Goal: Find specific page/section: Find specific page/section

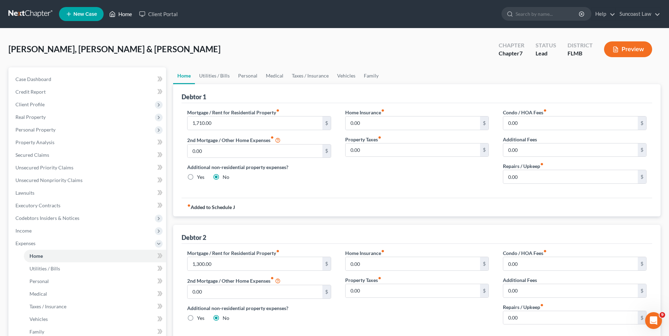
click at [121, 16] on link "Home" at bounding box center [121, 14] width 30 height 13
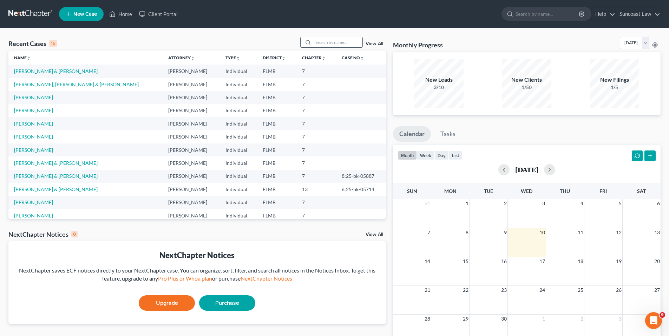
click at [348, 42] on input "search" at bounding box center [337, 42] width 49 height 10
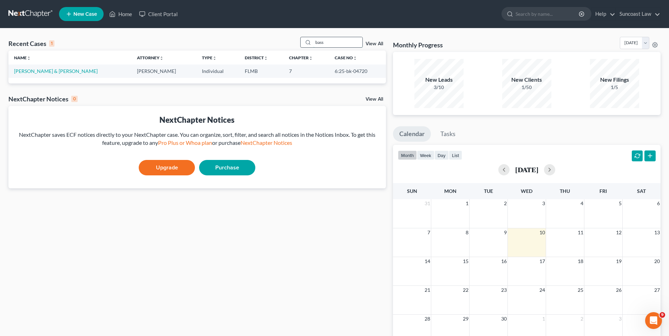
type input "bass"
click at [46, 72] on link "[PERSON_NAME] & [PERSON_NAME]" at bounding box center [56, 71] width 84 height 6
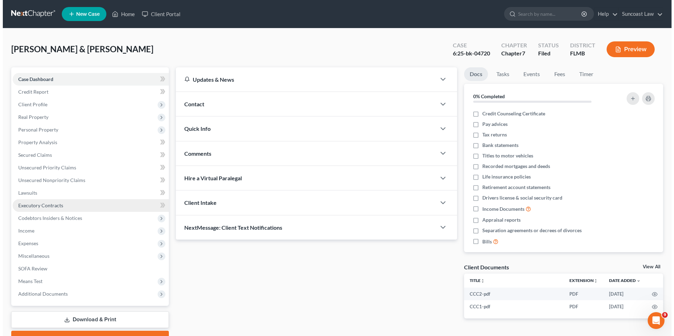
scroll to position [12, 0]
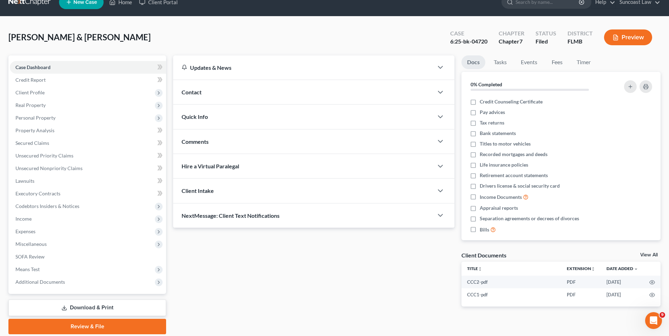
click at [623, 37] on button "Preview" at bounding box center [628, 38] width 48 height 16
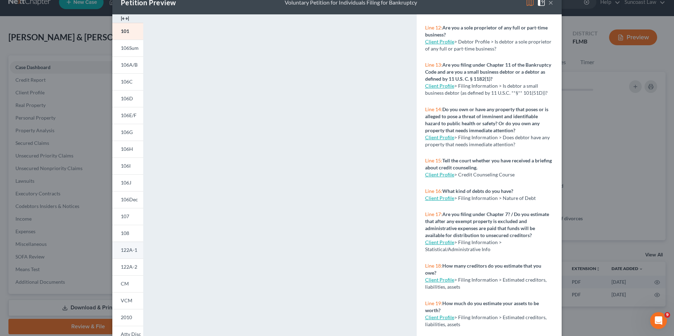
scroll to position [0, 0]
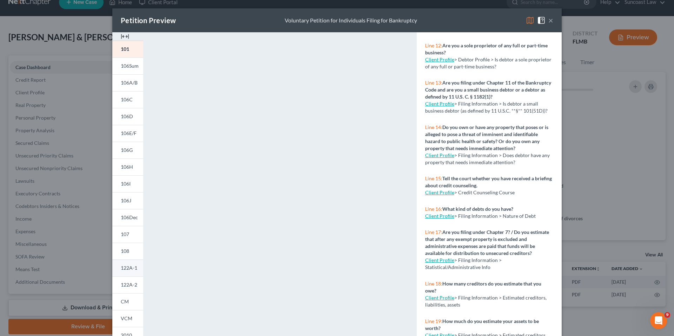
click at [125, 271] on link "122A-1" at bounding box center [127, 268] width 31 height 17
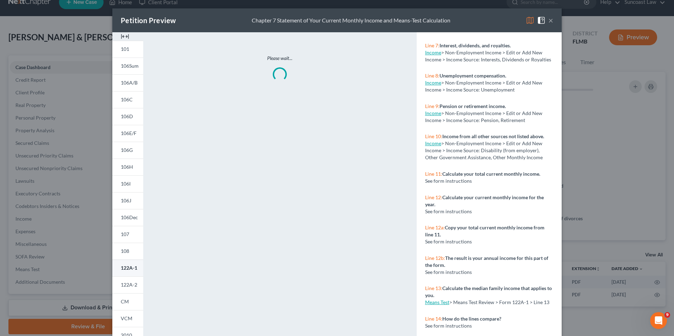
scroll to position [267, 0]
click at [129, 235] on link "107" at bounding box center [127, 234] width 31 height 17
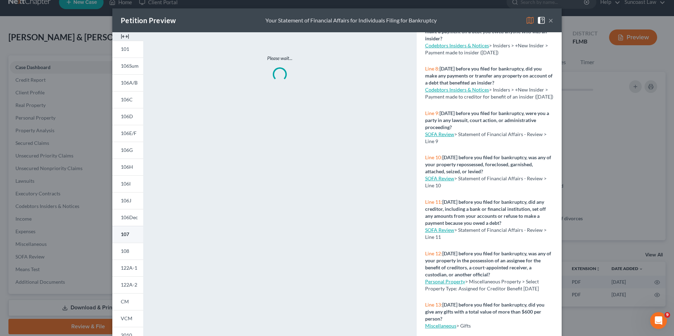
scroll to position [412, 0]
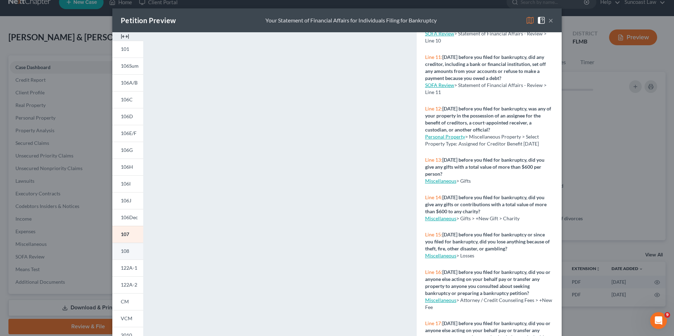
click at [131, 251] on link "108" at bounding box center [127, 251] width 31 height 17
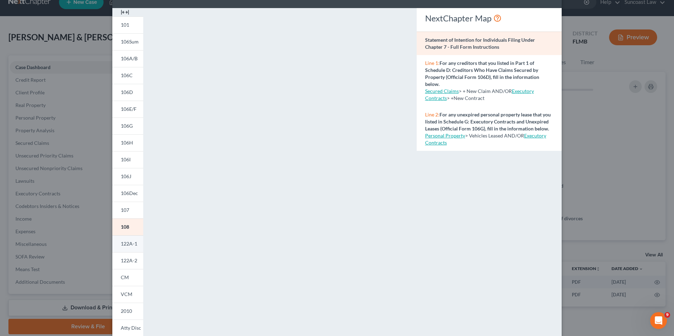
scroll to position [60, 0]
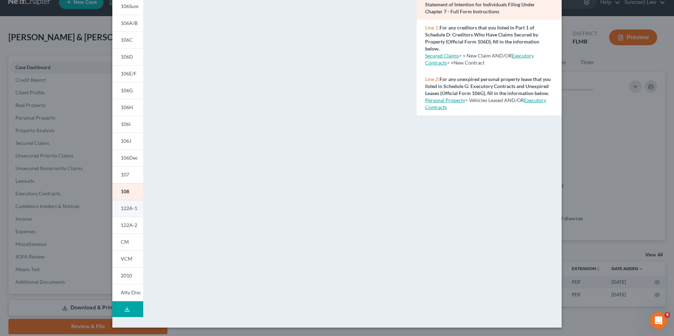
click at [133, 209] on span "122A-1" at bounding box center [129, 208] width 17 height 6
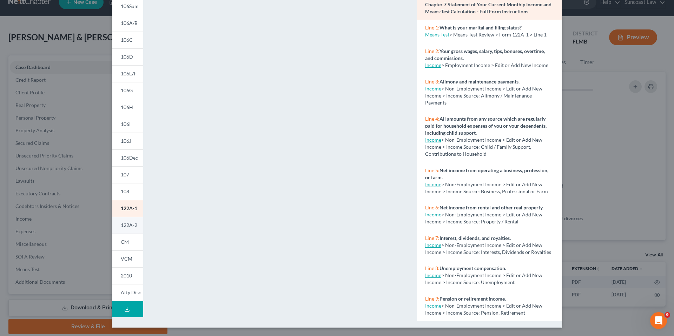
click at [128, 231] on link "122A-2" at bounding box center [127, 225] width 31 height 17
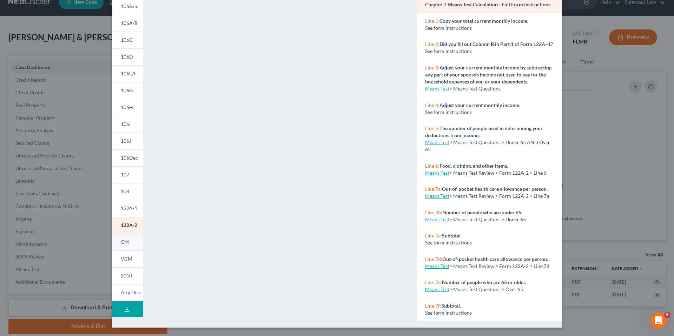
click at [129, 243] on link "CM" at bounding box center [127, 242] width 31 height 17
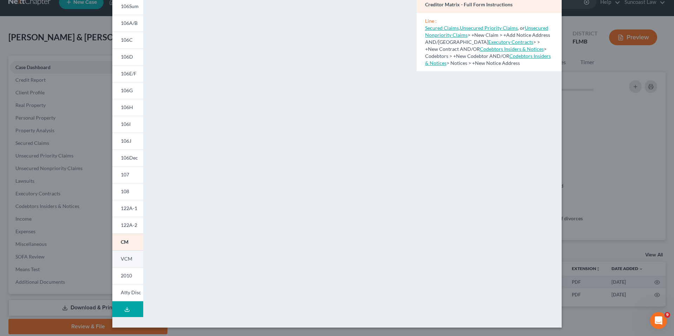
click at [128, 266] on link "VCM" at bounding box center [127, 259] width 31 height 17
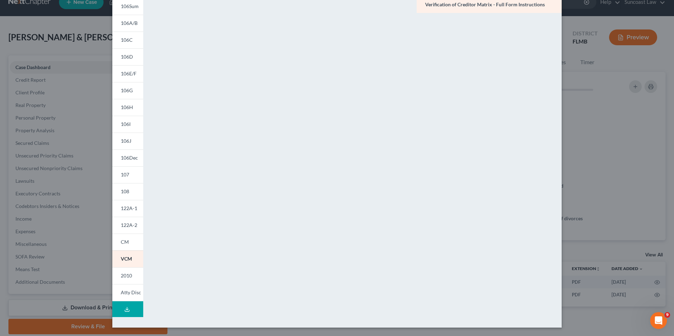
scroll to position [0, 0]
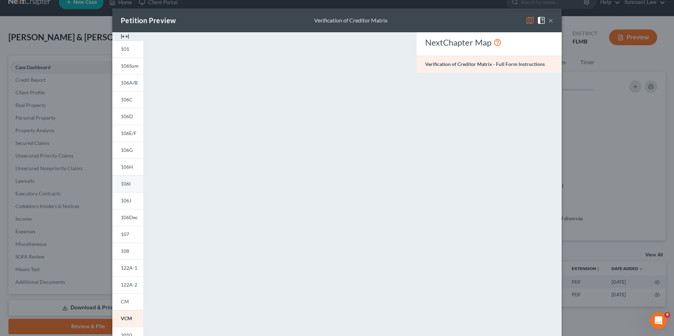
click at [124, 183] on span "106I" at bounding box center [126, 184] width 10 height 6
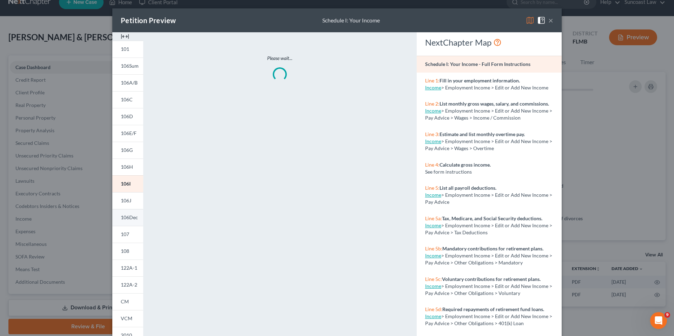
click at [129, 219] on span "106Dec" at bounding box center [129, 218] width 17 height 6
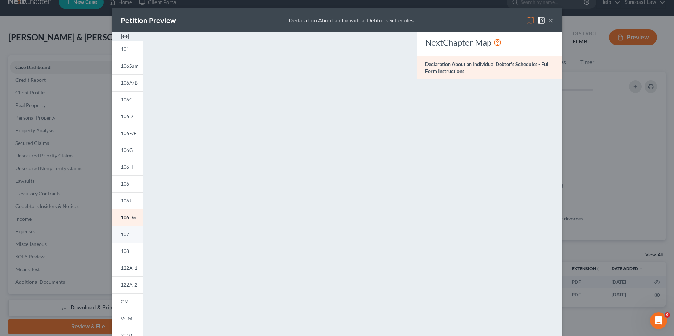
click at [129, 234] on link "107" at bounding box center [127, 234] width 31 height 17
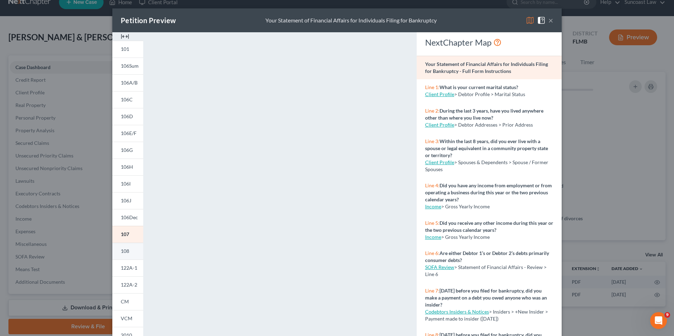
click at [125, 250] on span "108" at bounding box center [125, 251] width 8 height 6
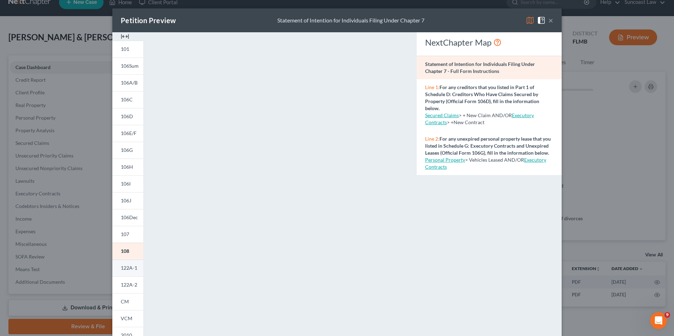
click at [127, 269] on span "122A-1" at bounding box center [129, 268] width 17 height 6
